Goal: Task Accomplishment & Management: Use online tool/utility

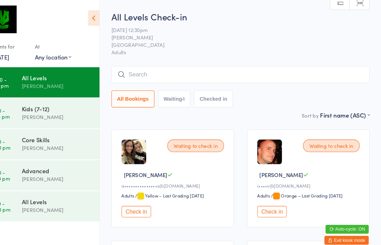
click at [102, 15] on icon at bounding box center [107, 17] width 11 height 15
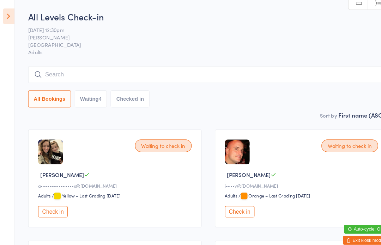
click at [6, 17] on icon at bounding box center [8, 15] width 11 height 15
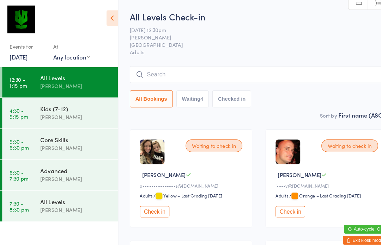
click at [12, 15] on img at bounding box center [20, 18] width 26 height 26
click at [107, 16] on icon at bounding box center [107, 17] width 11 height 15
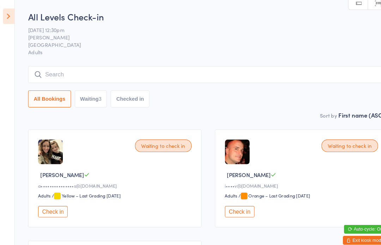
click at [4, 11] on icon at bounding box center [8, 15] width 11 height 15
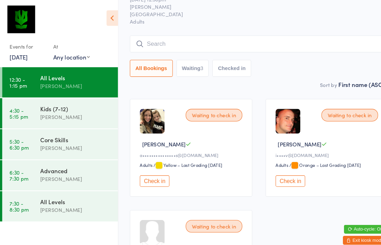
scroll to position [31, 0]
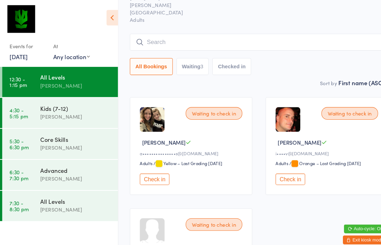
click at [347, 234] on button "Exit kiosk mode" at bounding box center [348, 229] width 42 height 8
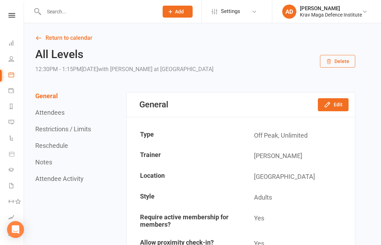
click at [335, 13] on div "Krav Maga Defence Institute" at bounding box center [331, 15] width 62 height 6
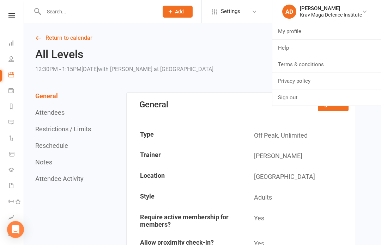
click at [309, 95] on link "Sign out" at bounding box center [326, 98] width 109 height 16
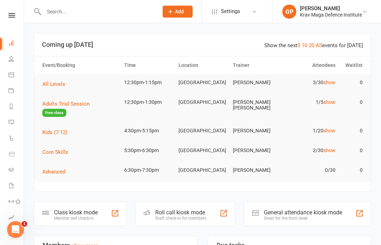
click at [17, 75] on link "Calendar" at bounding box center [16, 76] width 16 height 16
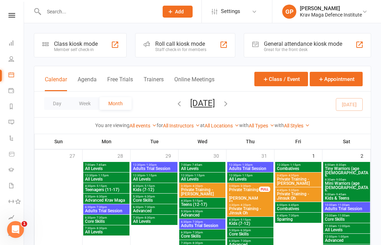
click at [96, 79] on button "Agenda" at bounding box center [87, 83] width 19 height 15
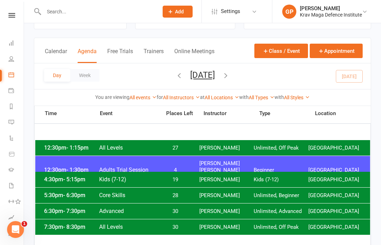
scroll to position [35, 0]
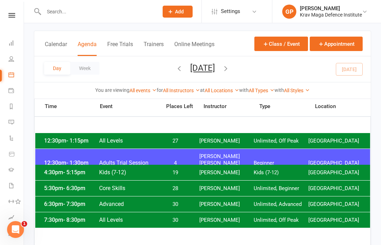
click at [232, 141] on span "[PERSON_NAME]" at bounding box center [226, 141] width 55 height 7
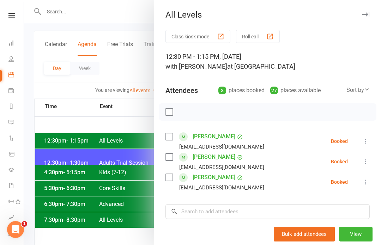
click at [196, 37] on button "Class kiosk mode" at bounding box center [197, 36] width 65 height 13
